Goal: Task Accomplishment & Management: Complete application form

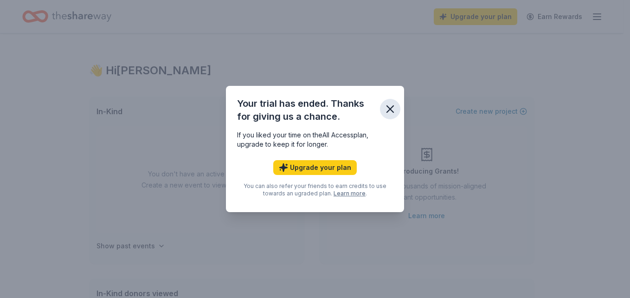
click at [387, 112] on icon "button" at bounding box center [390, 109] width 6 height 6
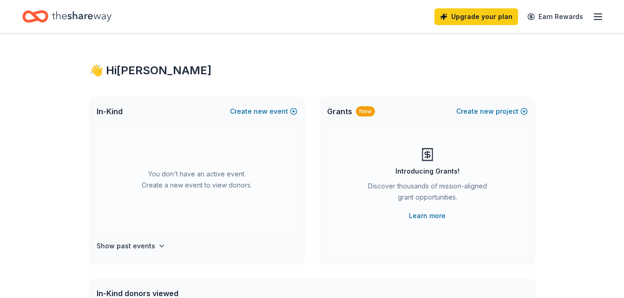
click at [598, 17] on icon "button" at bounding box center [597, 16] width 11 height 11
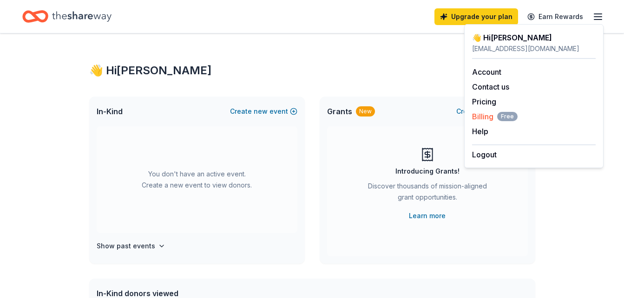
click at [483, 118] on span "Billing Free" at bounding box center [494, 116] width 45 height 11
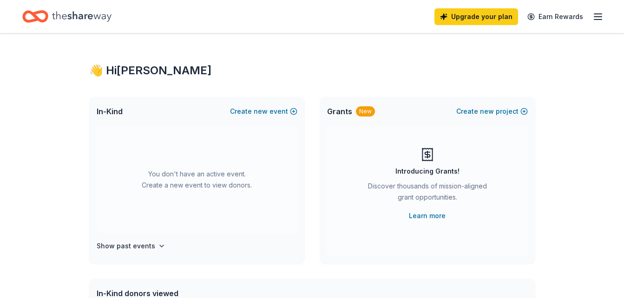
click at [78, 17] on icon "Home" at bounding box center [81, 16] width 59 height 19
click at [40, 14] on icon "Home" at bounding box center [35, 17] width 26 height 22
click at [476, 21] on link "Upgrade your plan" at bounding box center [476, 16] width 84 height 17
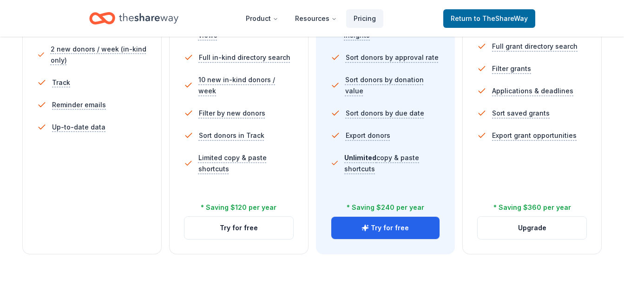
scroll to position [363, 0]
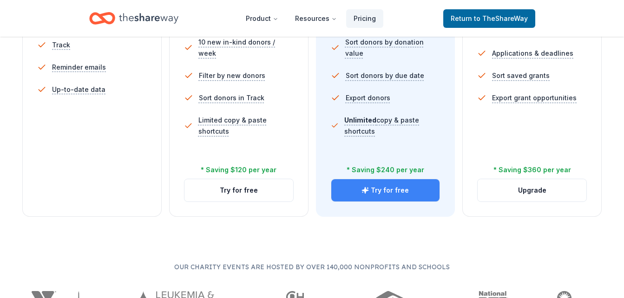
click at [401, 187] on button "Try for free" at bounding box center [385, 190] width 109 height 22
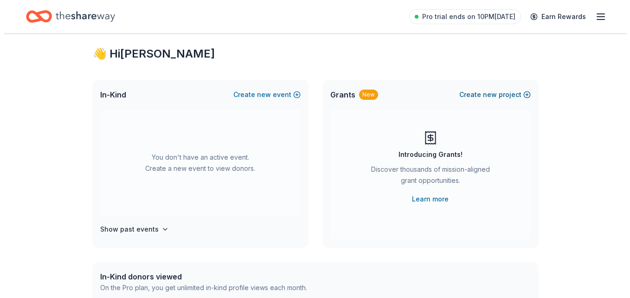
scroll to position [19, 0]
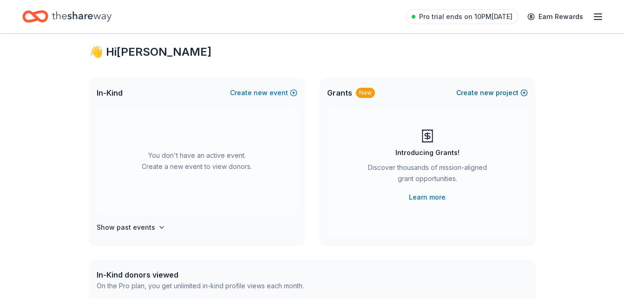
click at [504, 95] on button "Create new project" at bounding box center [491, 92] width 71 height 11
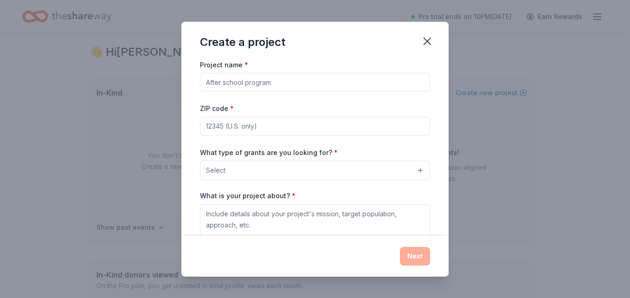
click at [366, 83] on input "Project name *" at bounding box center [315, 82] width 230 height 19
type input "c"
type input "COMMUNITY CHRISTMAS TOY DRIVE"
click at [339, 124] on input "ZIP code *" at bounding box center [315, 126] width 230 height 19
type input "33069"
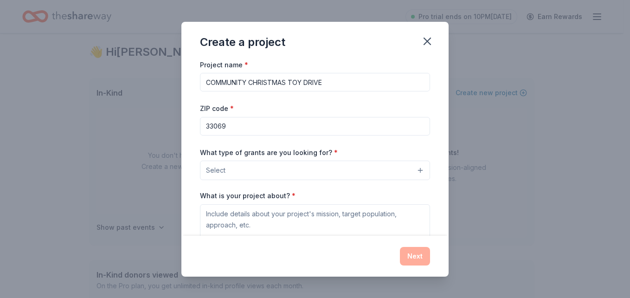
click at [307, 172] on button "Select" at bounding box center [315, 170] width 230 height 19
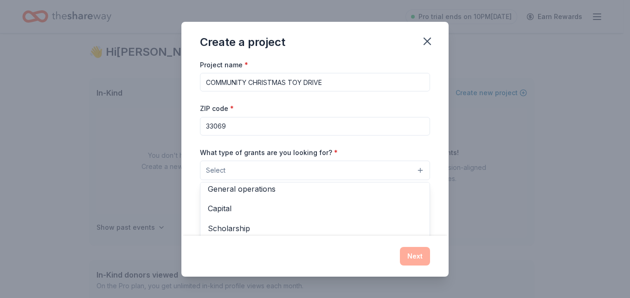
scroll to position [0, 0]
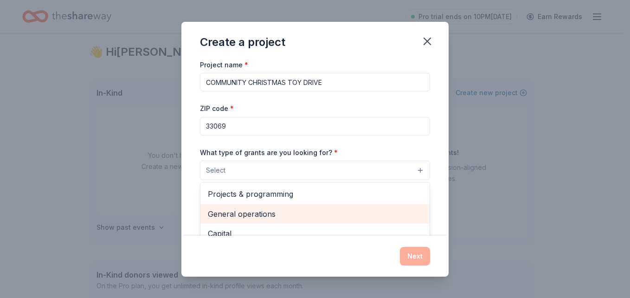
click at [342, 210] on span "General operations" at bounding box center [315, 214] width 214 height 12
click at [345, 218] on span "Capital" at bounding box center [315, 215] width 214 height 12
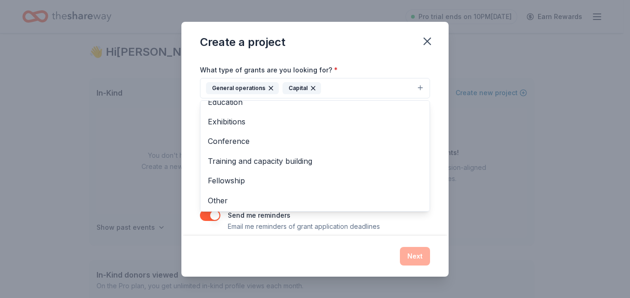
scroll to position [94, 0]
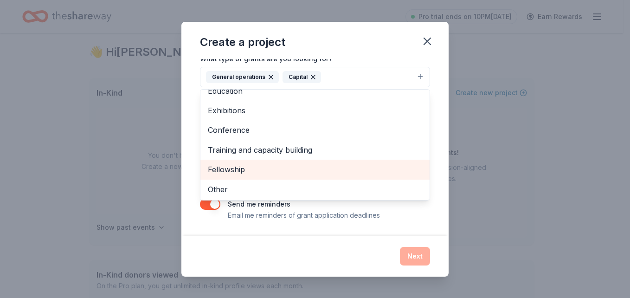
click at [377, 167] on span "Fellowship" at bounding box center [315, 169] width 214 height 12
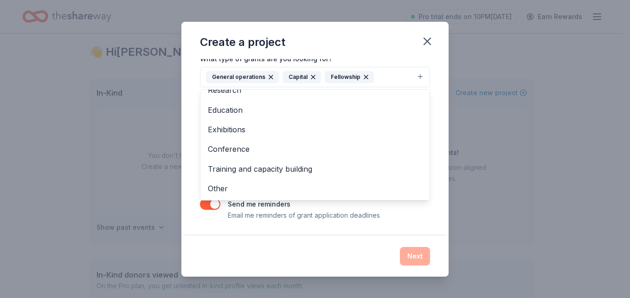
click at [372, 271] on div "Create a project Project name * COMMUNITY CHRISTMAS TOY DRIVE ZIP code * 33069 …" at bounding box center [315, 149] width 267 height 255
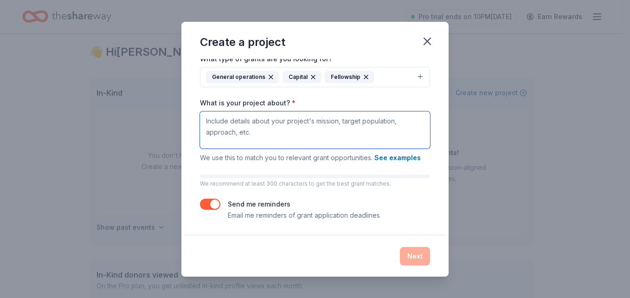
click at [296, 134] on textarea "What is your project about? *" at bounding box center [315, 129] width 230 height 37
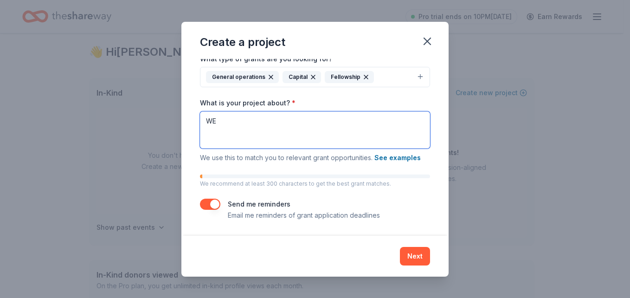
type textarea "W"
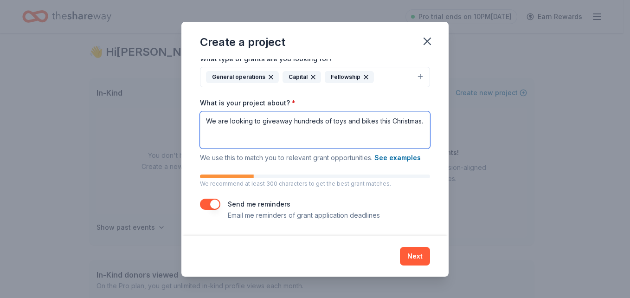
click at [263, 139] on textarea "We are looking to giveaway hundreds of toys and bikes this Christmas." at bounding box center [315, 129] width 230 height 37
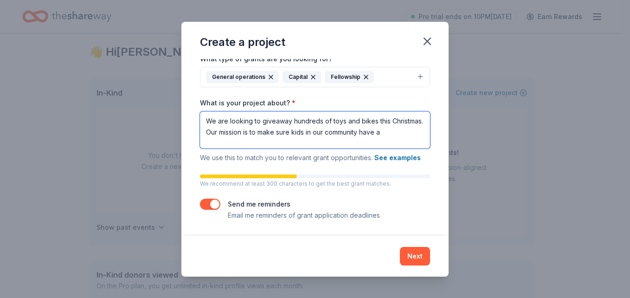
click at [420, 131] on textarea "We are looking to giveaway hundreds of toys and bikes this Christmas. Our missi…" at bounding box center [315, 129] width 230 height 37
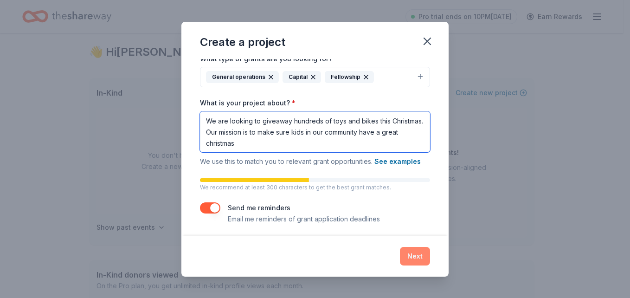
type textarea "We are looking to giveaway hundreds of toys and bikes this Christmas. Our missi…"
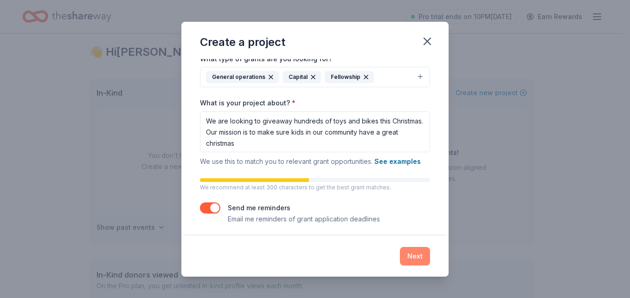
click at [417, 253] on button "Next" at bounding box center [415, 256] width 30 height 19
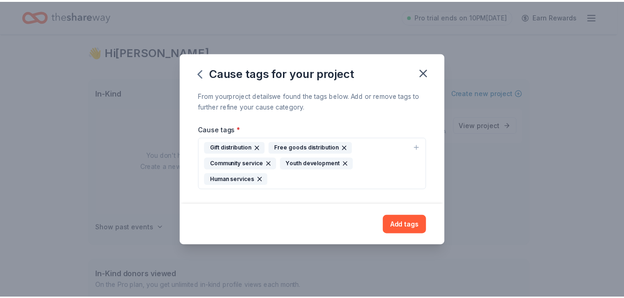
scroll to position [0, 0]
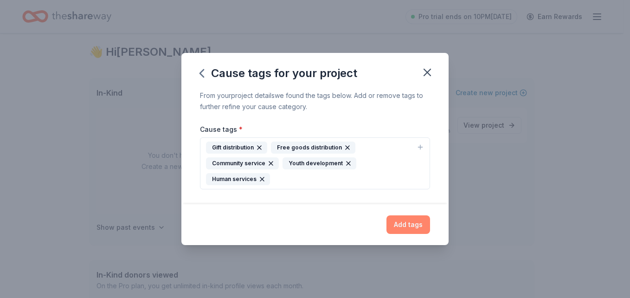
click at [411, 221] on button "Add tags" at bounding box center [409, 224] width 44 height 19
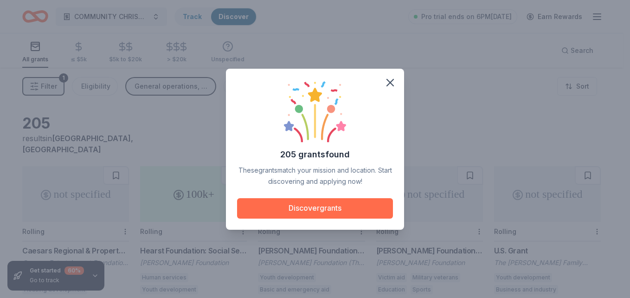
click at [372, 205] on button "Discover grants" at bounding box center [315, 208] width 156 height 20
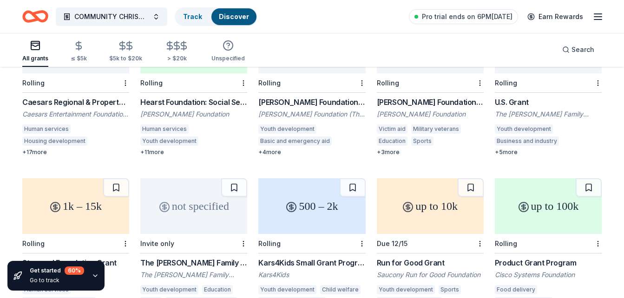
scroll to position [167, 0]
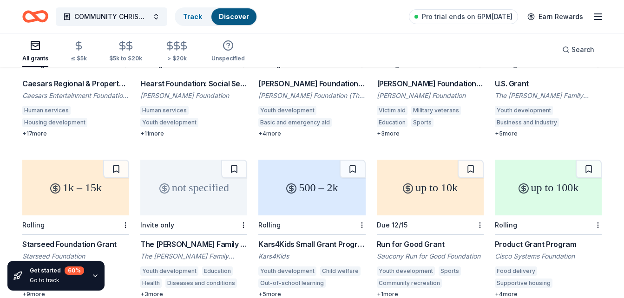
click at [282, 239] on div "Kars4Kids Small Grant Program Kars4Kids Youth development Child welfare Out-of-…" at bounding box center [311, 268] width 107 height 59
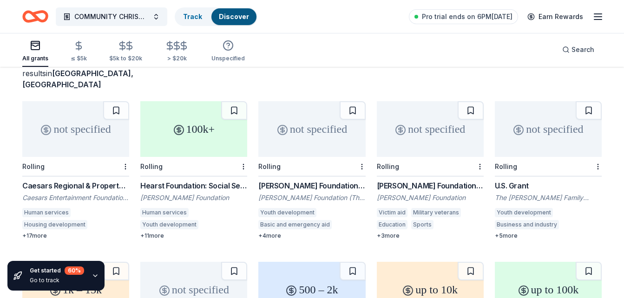
scroll to position [63, 0]
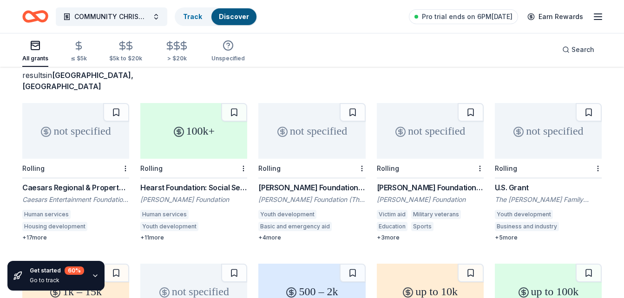
click at [196, 183] on div "Hearst Foundation: Social Service Grant William Randolph Hearst Foundation Huma…" at bounding box center [193, 211] width 107 height 59
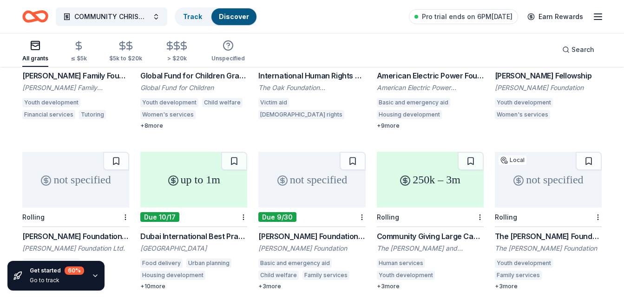
scroll to position [533, 0]
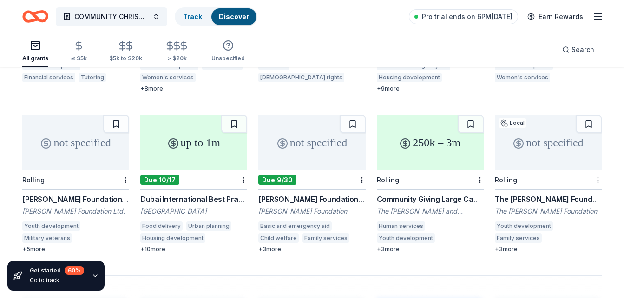
click at [191, 194] on div "Dubai International Best Practices Award for Sustainable Development" at bounding box center [193, 199] width 107 height 11
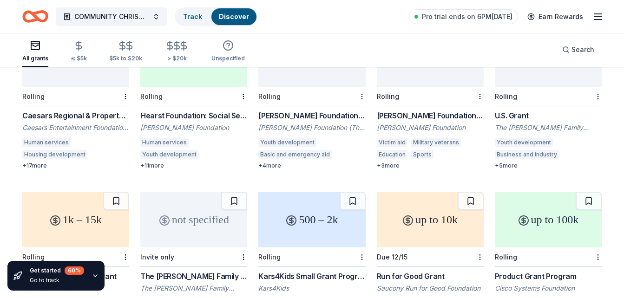
scroll to position [0, 0]
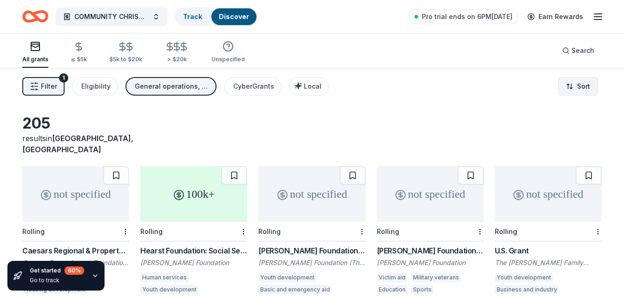
click at [576, 88] on html "COMMUNITY CHRISTMAS TOY DRIVE Track Discover Pro trial ends on 6PM, 9/29 Earn R…" at bounding box center [312, 149] width 624 height 298
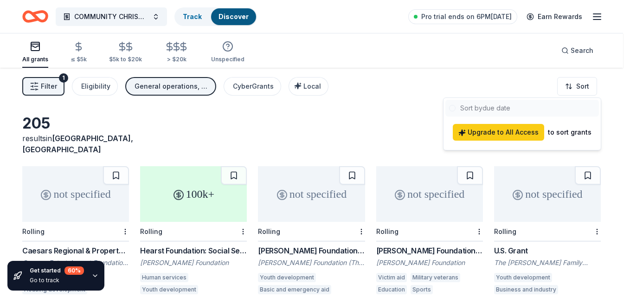
click at [549, 76] on html "COMMUNITY CHRISTMAS TOY DRIVE Track Discover Pro trial ends on 6PM, 9/29 Earn R…" at bounding box center [315, 149] width 630 height 298
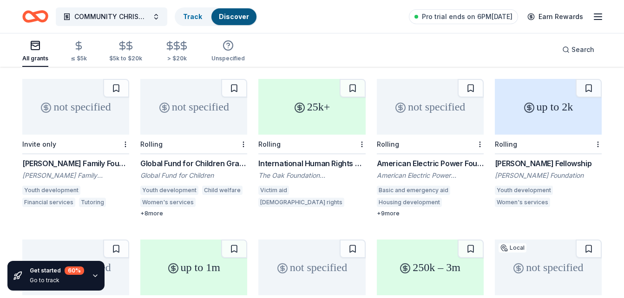
scroll to position [427, 0]
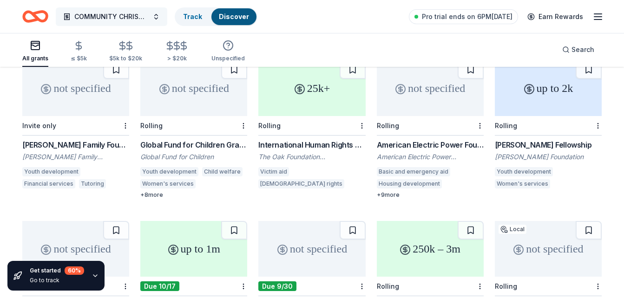
click at [88, 18] on span "COMMUNITY CHRISTMAS TOY DRIVE" at bounding box center [111, 16] width 74 height 11
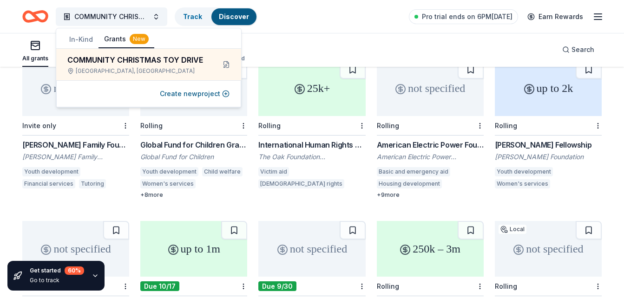
click at [75, 37] on button "In-Kind" at bounding box center [81, 39] width 35 height 17
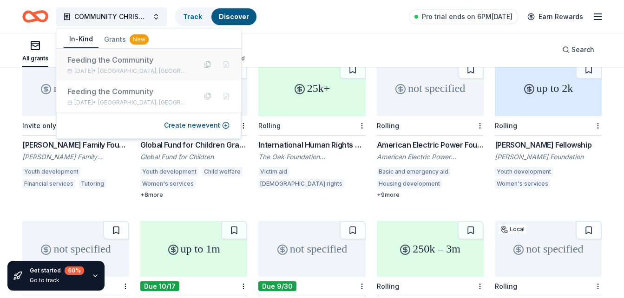
click at [112, 71] on div "Mar 31, 2025 • Pompano Beach, FL" at bounding box center [128, 70] width 122 height 7
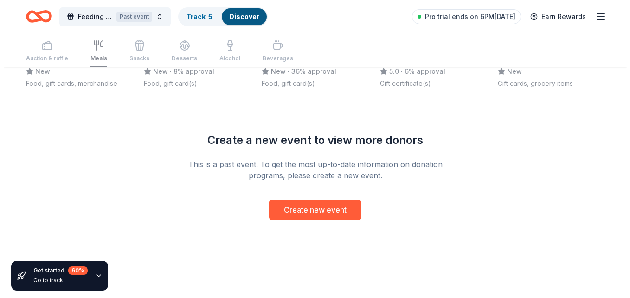
scroll to position [701, 0]
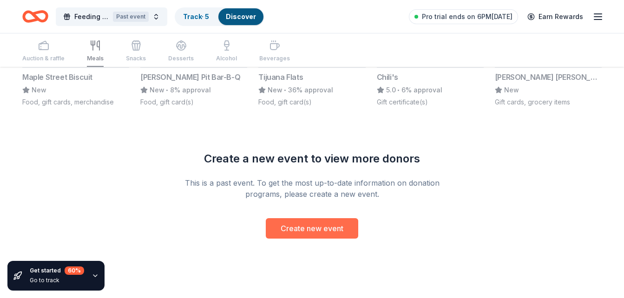
click at [339, 221] on button "Create new event" at bounding box center [312, 228] width 92 height 20
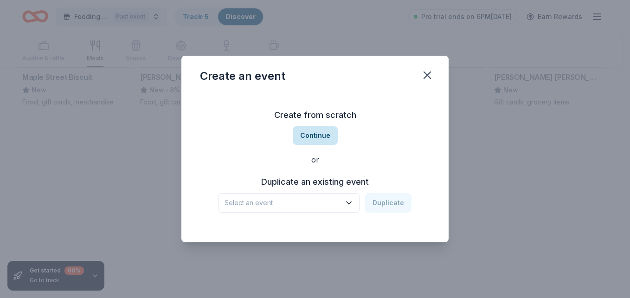
click at [329, 133] on button "Continue" at bounding box center [315, 135] width 45 height 19
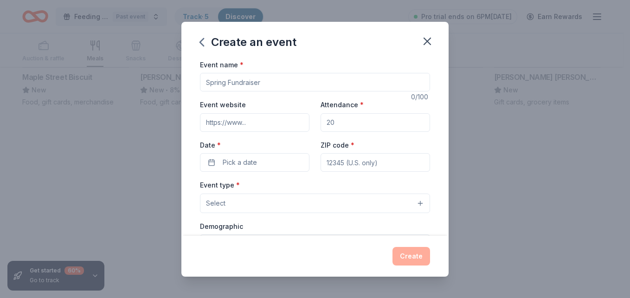
click at [252, 82] on input "Event name *" at bounding box center [315, 82] width 230 height 19
type input "toy drive"
click at [220, 162] on button "Pick a date" at bounding box center [255, 162] width 110 height 19
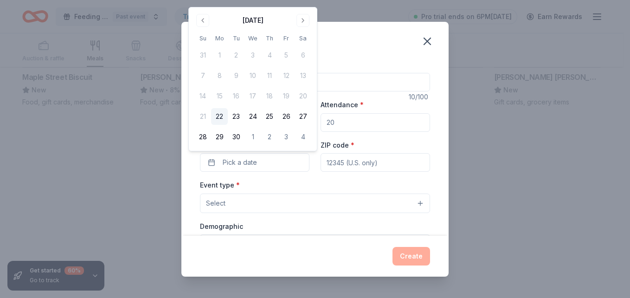
click at [349, 30] on div "Create an event" at bounding box center [315, 40] width 267 height 37
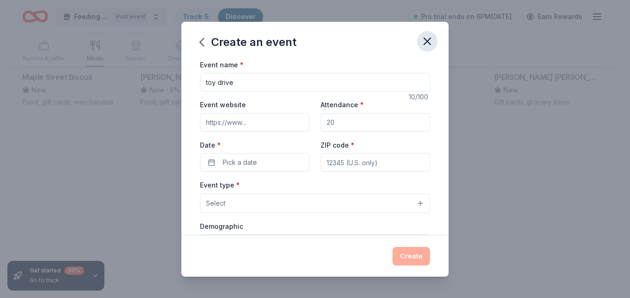
click at [431, 37] on icon "button" at bounding box center [427, 41] width 13 height 13
click at [347, 127] on input "Attendance *" at bounding box center [376, 122] width 110 height 19
type input "150"
click at [345, 166] on input "ZIP code *" at bounding box center [376, 162] width 110 height 19
type input "33069"
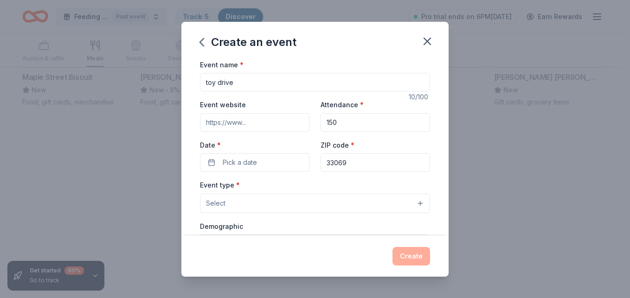
click at [261, 191] on div "Event type * Select" at bounding box center [315, 196] width 230 height 34
click at [260, 199] on button "Select" at bounding box center [315, 203] width 230 height 19
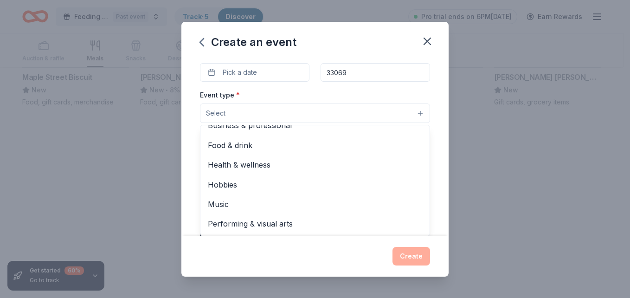
scroll to position [0, 0]
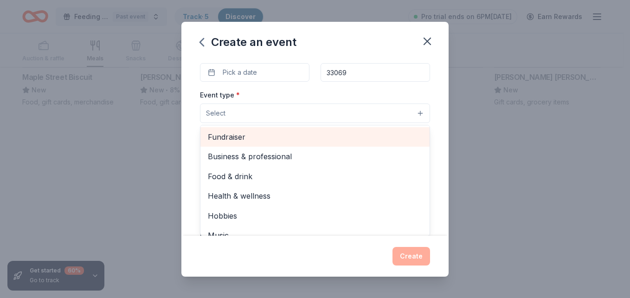
click at [359, 139] on span "Fundraiser" at bounding box center [315, 137] width 214 height 12
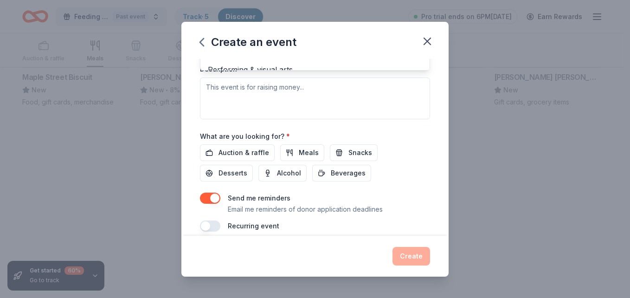
scroll to position [267, 0]
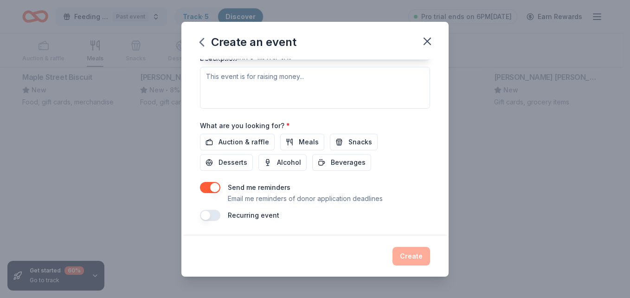
click at [245, 144] on div "Event name * toy drive 10 /100 Event website Attendance * 150 Date * Pick a dat…" at bounding box center [315, 7] width 230 height 430
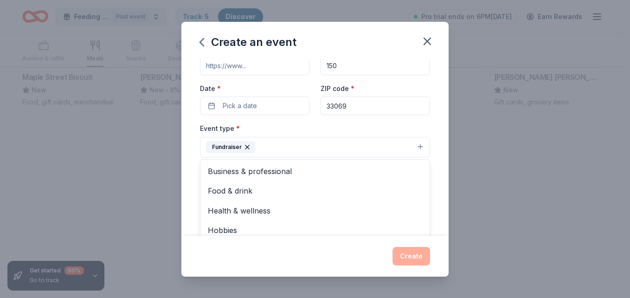
click at [375, 146] on button "Fundraiser" at bounding box center [315, 147] width 230 height 20
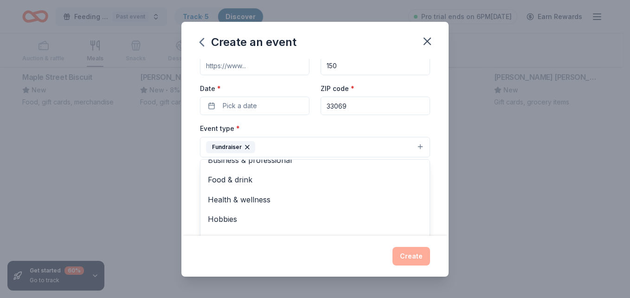
click at [451, 175] on div "Create an event Event name * toy drive 10 /100 Event website Attendance * 150 D…" at bounding box center [315, 149] width 630 height 298
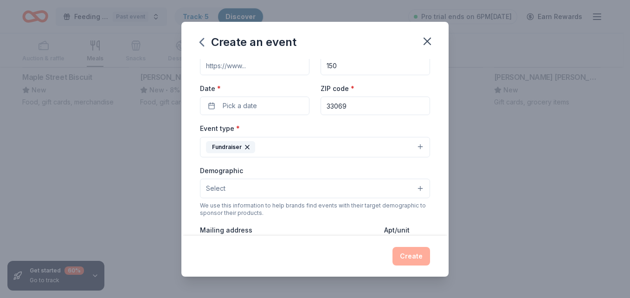
click at [390, 192] on button "Select" at bounding box center [315, 188] width 230 height 19
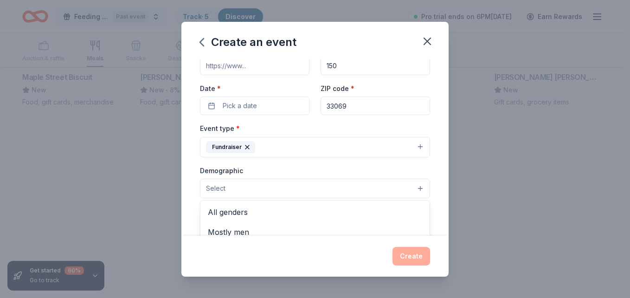
click at [457, 165] on div "Create an event Event name * toy drive 10 /100 Event website Attendance * 150 D…" at bounding box center [315, 149] width 630 height 298
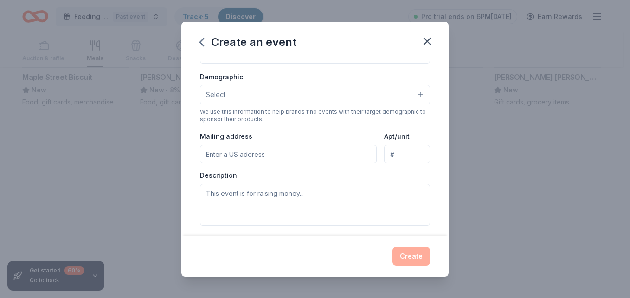
scroll to position [152, 0]
click at [279, 90] on button "Select" at bounding box center [315, 93] width 230 height 19
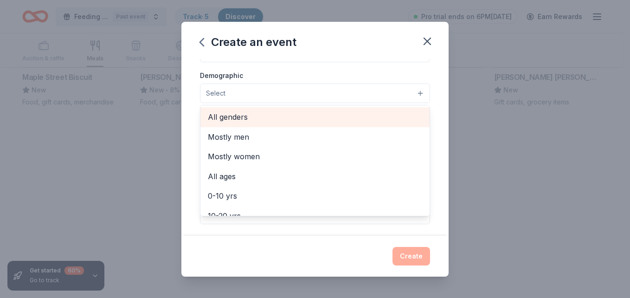
click at [272, 110] on div "All genders" at bounding box center [315, 116] width 229 height 19
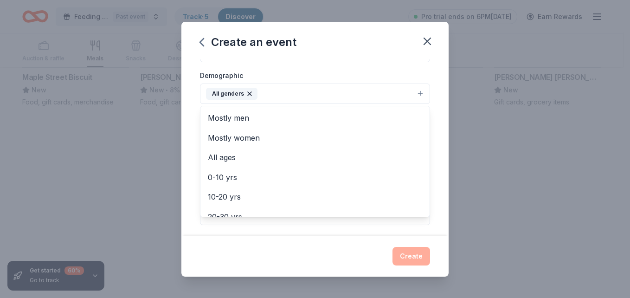
click at [433, 137] on div "Event name * toy drive 10 /100 Event website Attendance * 150 Date * Pick a dat…" at bounding box center [315, 147] width 267 height 177
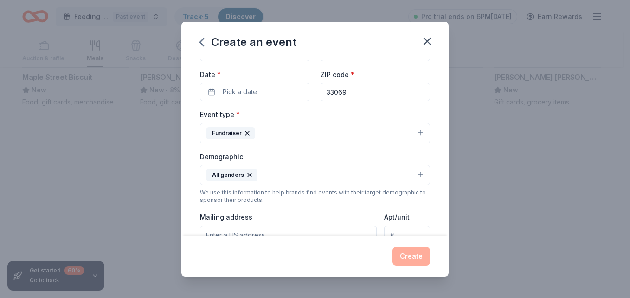
scroll to position [64, 0]
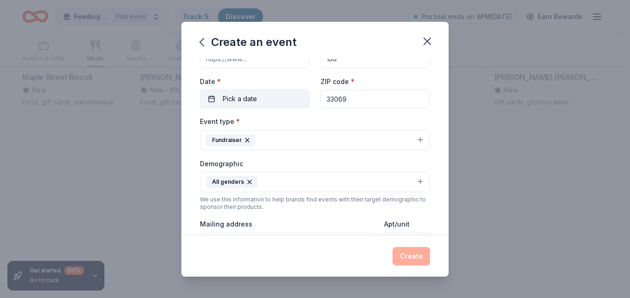
click at [214, 94] on button "Pick a date" at bounding box center [255, 99] width 110 height 19
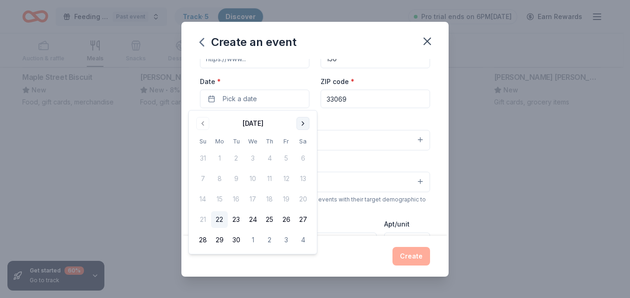
click at [307, 125] on button "Go to next month" at bounding box center [303, 123] width 13 height 13
click at [205, 124] on button "Go to previous month" at bounding box center [202, 123] width 13 height 13
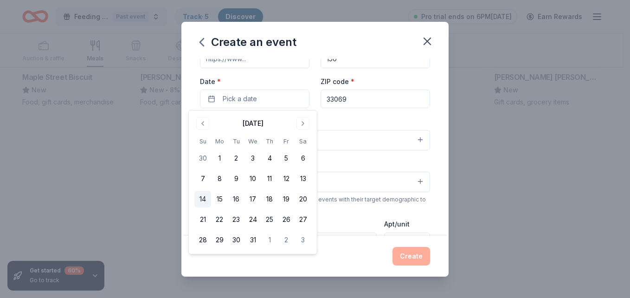
click at [200, 197] on button "14" at bounding box center [203, 199] width 17 height 17
click at [337, 252] on div "Create" at bounding box center [315, 256] width 230 height 19
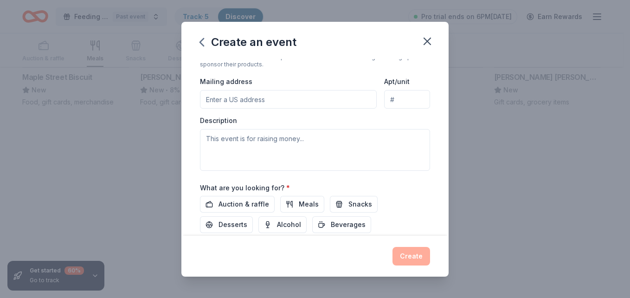
scroll to position [207, 0]
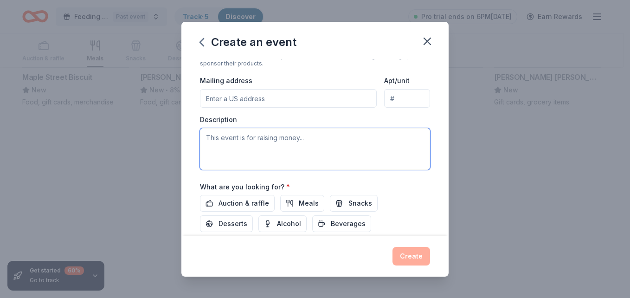
click at [345, 153] on textarea at bounding box center [315, 149] width 230 height 42
type textarea "christmas toy driveway"
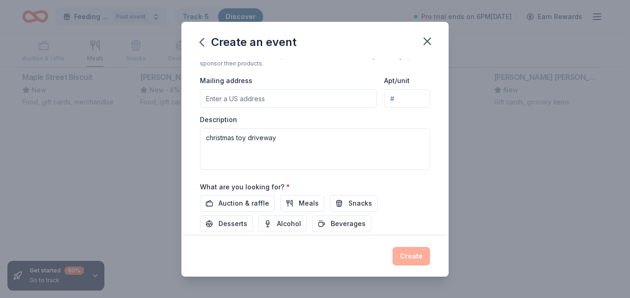
scroll to position [268, 0]
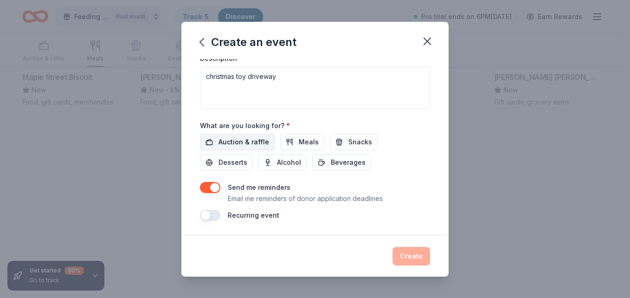
click at [245, 148] on button "Auction & raffle" at bounding box center [237, 142] width 75 height 17
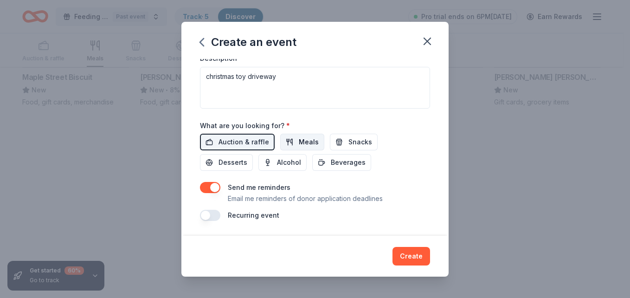
click at [294, 144] on button "Meals" at bounding box center [302, 142] width 44 height 17
click at [352, 147] on span "Snacks" at bounding box center [361, 141] width 24 height 11
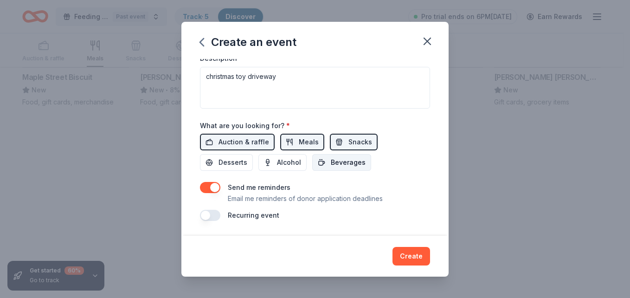
click at [350, 162] on span "Beverages" at bounding box center [348, 162] width 35 height 11
click at [413, 254] on button "Create" at bounding box center [412, 256] width 38 height 19
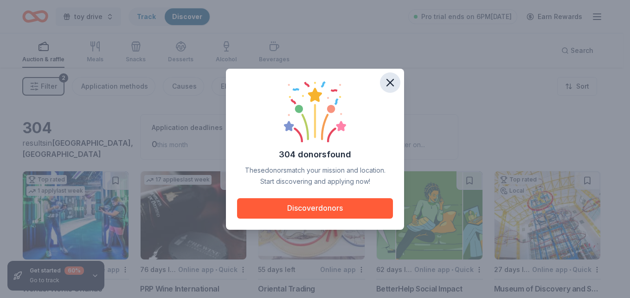
click at [392, 83] on icon "button" at bounding box center [390, 82] width 13 height 13
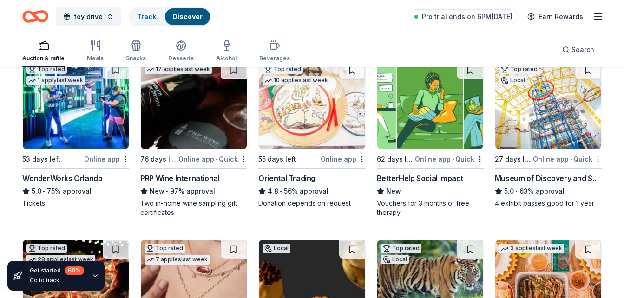
scroll to position [111, 0]
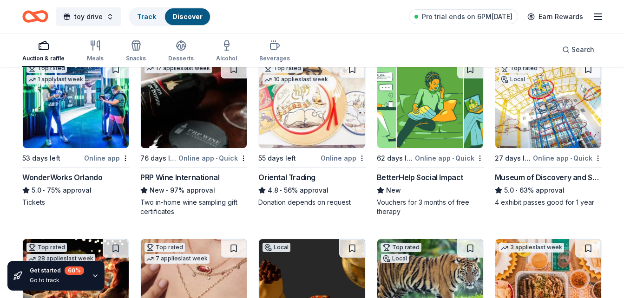
click at [108, 160] on div "Online app" at bounding box center [106, 158] width 45 height 12
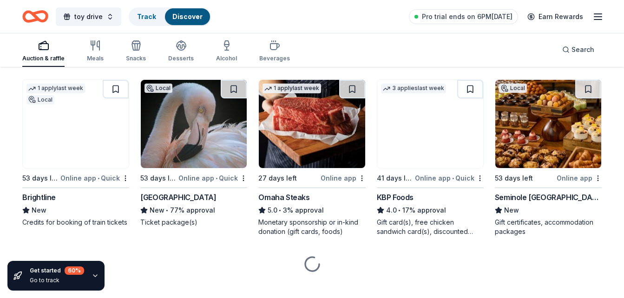
scroll to position [631, 0]
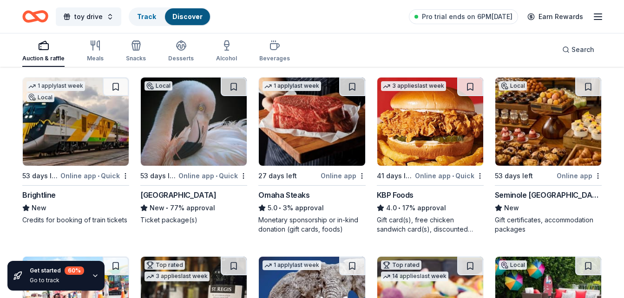
click at [299, 210] on div "5.0 • 3% approval" at bounding box center [311, 207] width 107 height 11
click at [598, 17] on line "button" at bounding box center [597, 17] width 7 height 0
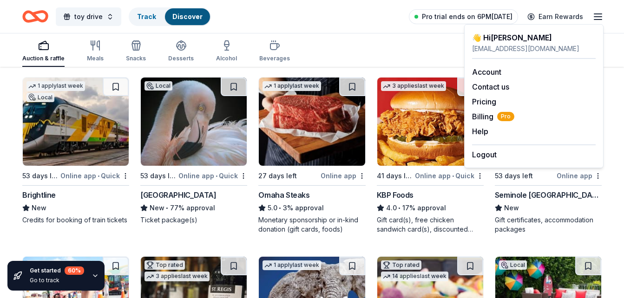
click at [505, 19] on span "Pro trial ends on 6PM, 9/29" at bounding box center [467, 16] width 91 height 11
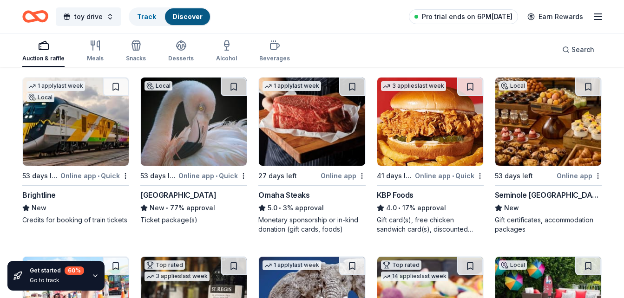
click at [505, 19] on span "Pro trial ends on 6PM, 9/29" at bounding box center [467, 16] width 91 height 11
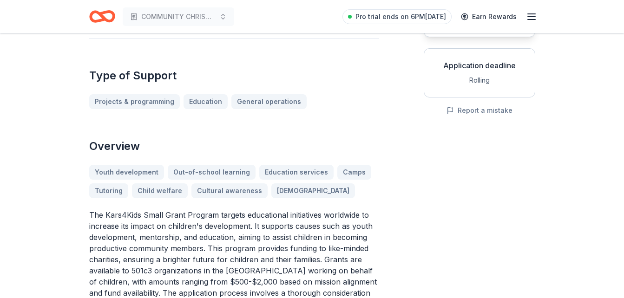
scroll to position [56, 0]
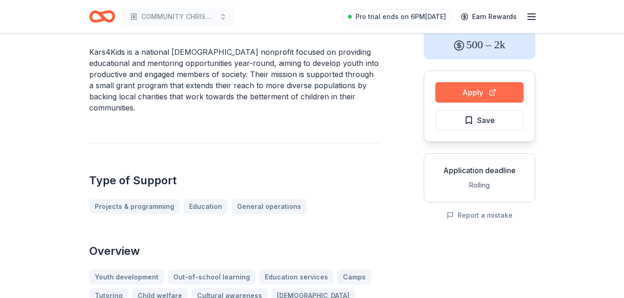
click at [497, 86] on button "Apply" at bounding box center [479, 92] width 88 height 20
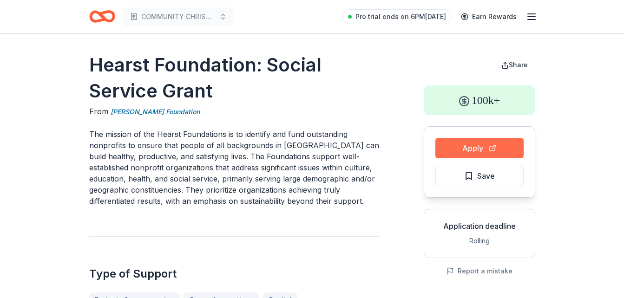
click at [478, 150] on button "Apply" at bounding box center [479, 148] width 88 height 20
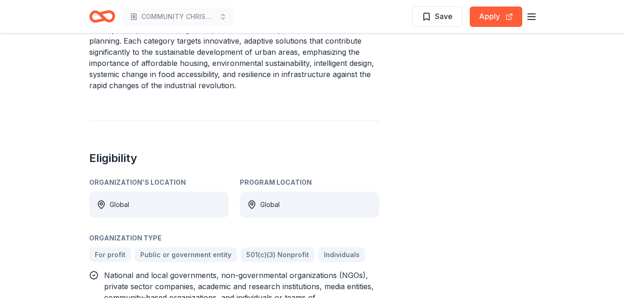
scroll to position [483, 0]
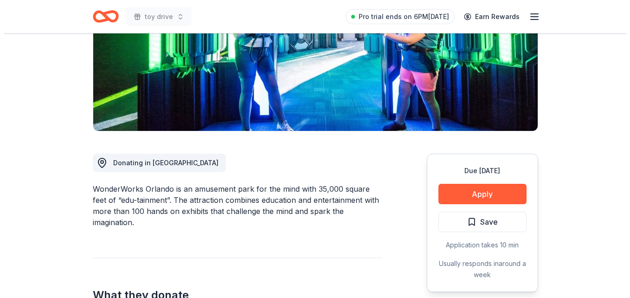
scroll to position [241, 0]
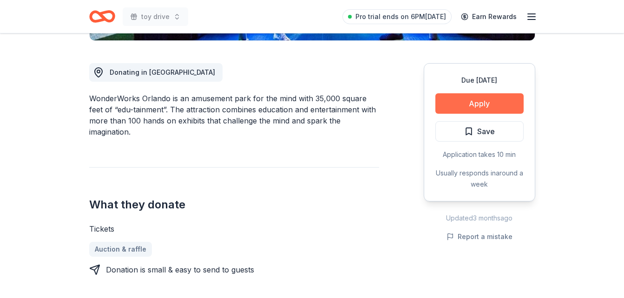
click at [483, 106] on button "Apply" at bounding box center [479, 103] width 88 height 20
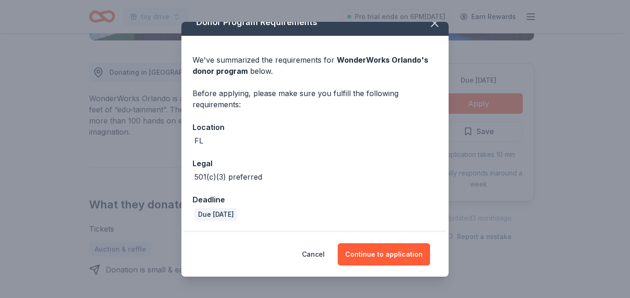
scroll to position [0, 0]
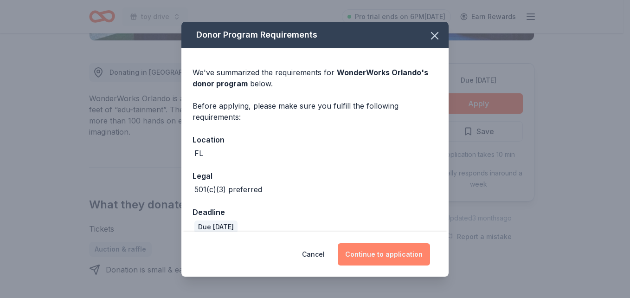
click at [385, 245] on button "Continue to application" at bounding box center [384, 254] width 92 height 22
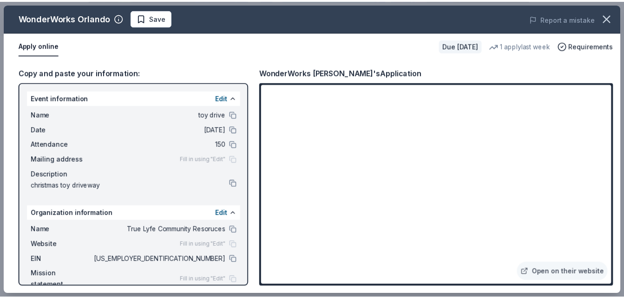
scroll to position [16, 0]
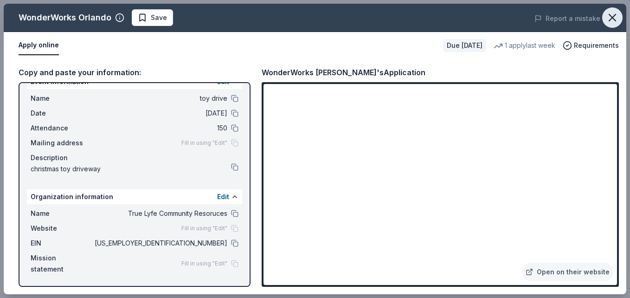
click at [617, 14] on icon "button" at bounding box center [612, 17] width 13 height 13
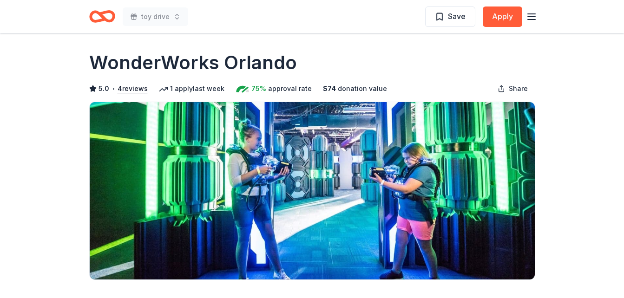
scroll to position [0, 0]
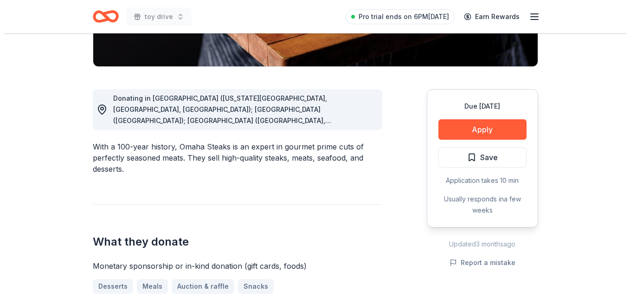
scroll to position [223, 0]
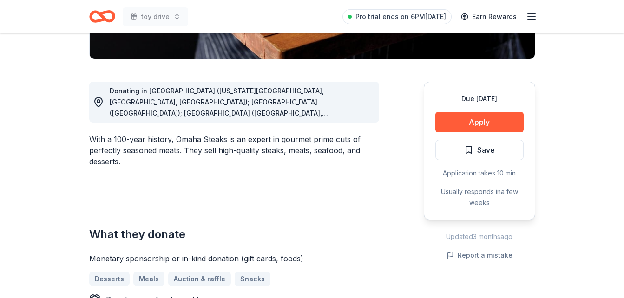
click at [448, 135] on div "Due in 27 days Apply Save Application takes 10 min Usually responds in a few we…" at bounding box center [478, 151] width 111 height 138
click at [456, 121] on button "Apply" at bounding box center [479, 122] width 88 height 20
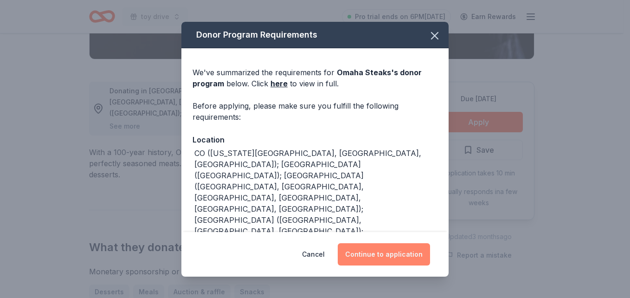
click at [379, 250] on button "Continue to application" at bounding box center [384, 254] width 92 height 22
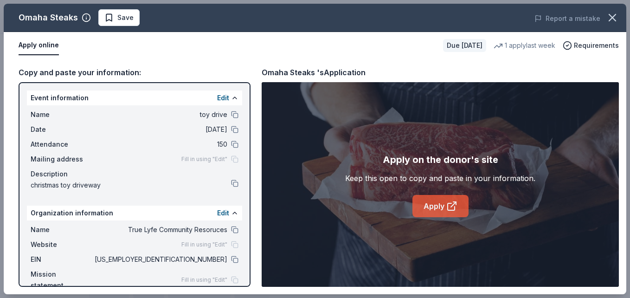
click at [441, 210] on link "Apply" at bounding box center [441, 206] width 56 height 22
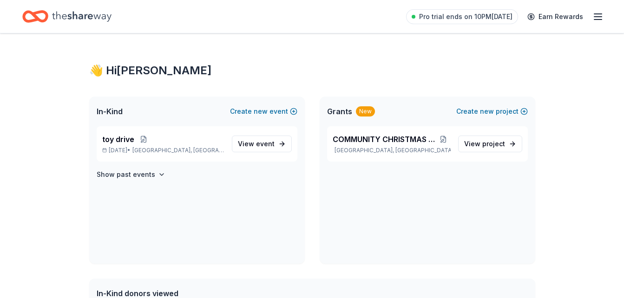
click at [597, 20] on icon "button" at bounding box center [597, 16] width 11 height 11
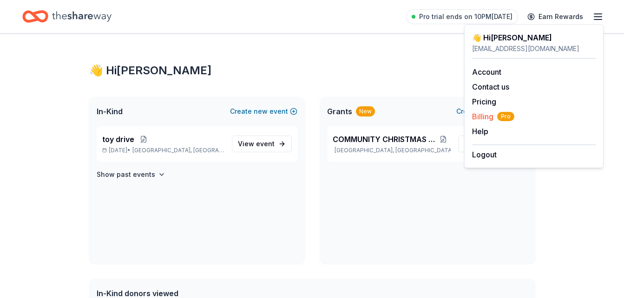
click at [481, 117] on span "Billing Pro" at bounding box center [493, 116] width 42 height 11
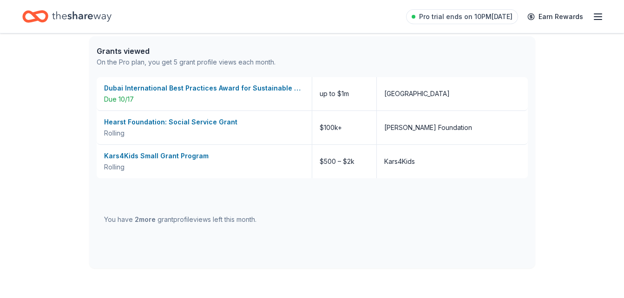
scroll to position [447, 0]
